Goal: Task Accomplishment & Management: Manage account settings

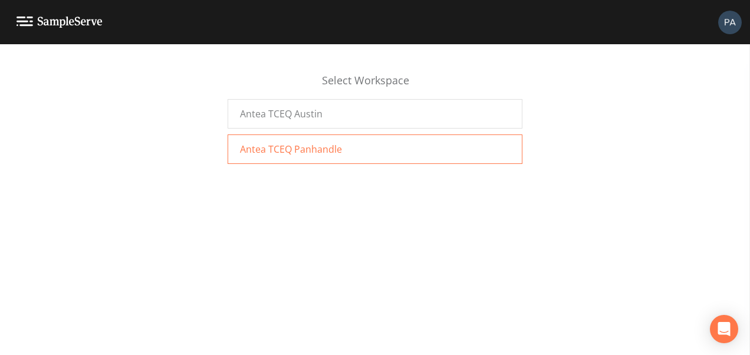
click at [315, 139] on div "Antea TCEQ Panhandle" at bounding box center [375, 148] width 295 height 29
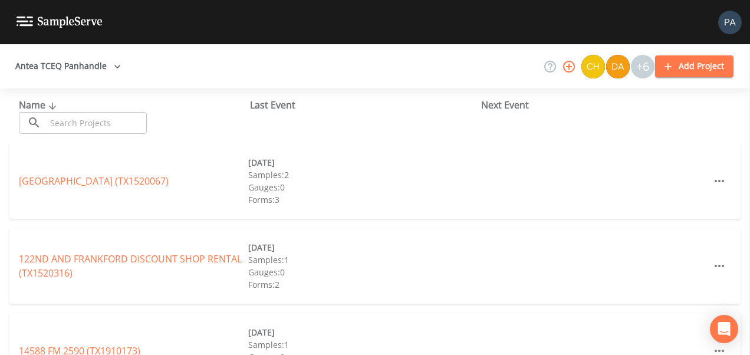
click at [123, 127] on input "text" at bounding box center [96, 123] width 101 height 22
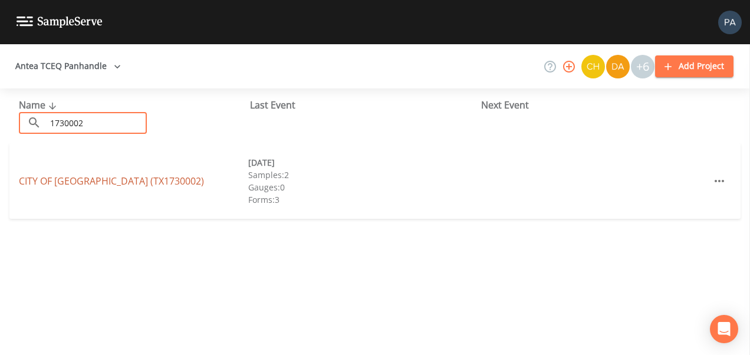
type input "1730002"
click at [91, 186] on link "CITY OF ROARING SPRINGS (TX1730002)" at bounding box center [111, 181] width 185 height 13
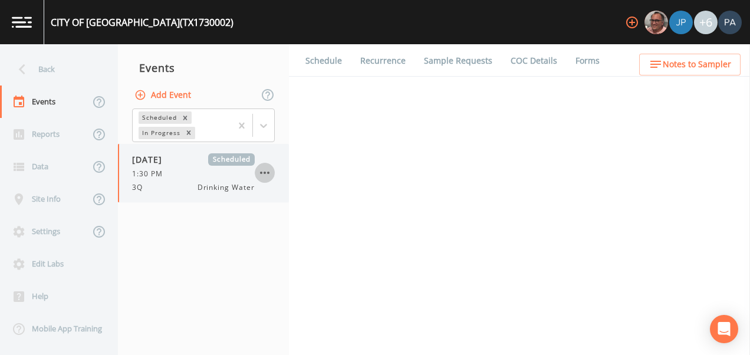
click at [266, 175] on icon "button" at bounding box center [265, 173] width 14 height 14
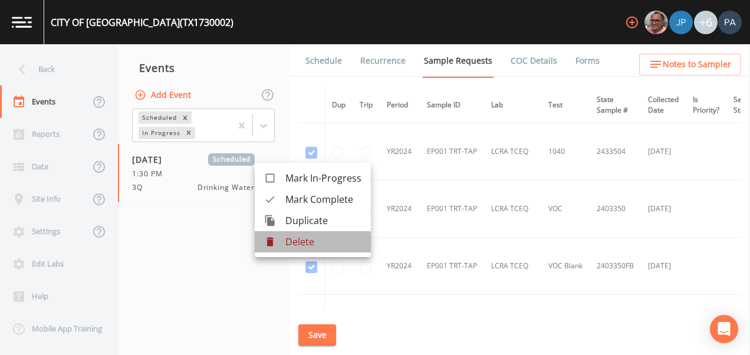
click at [299, 244] on p "Delete" at bounding box center [323, 242] width 76 height 14
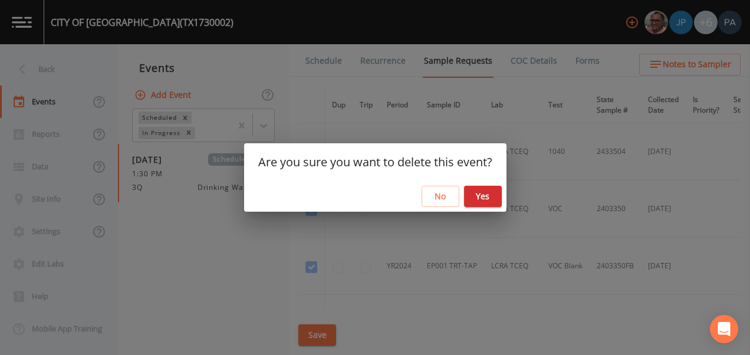
click at [494, 198] on button "Yes" at bounding box center [483, 197] width 38 height 22
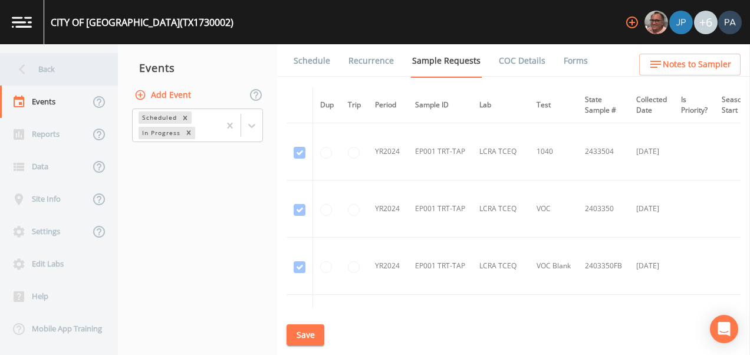
click at [51, 64] on div "Back" at bounding box center [53, 69] width 106 height 32
